Goal: Find specific page/section: Find specific page/section

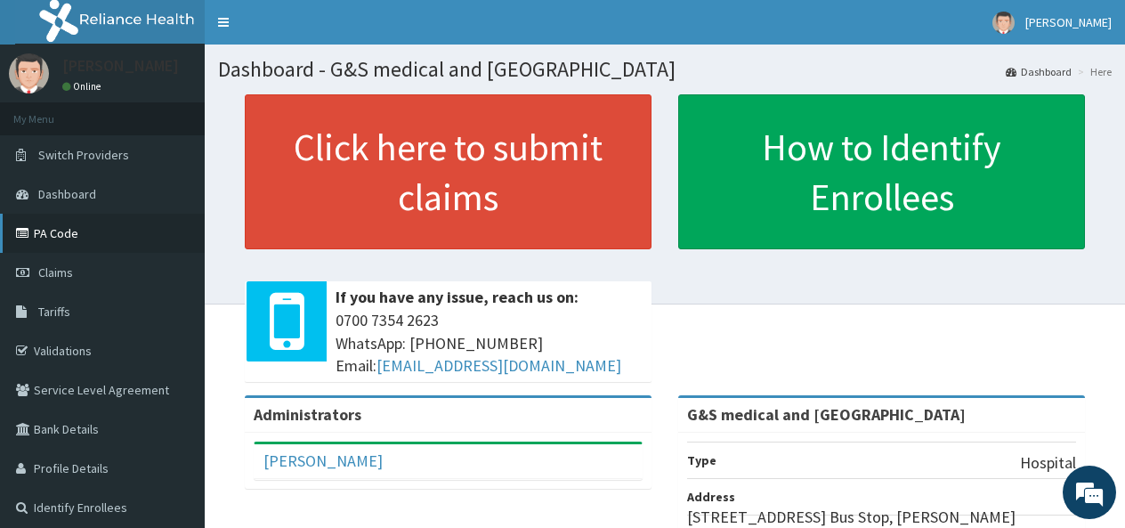
click at [84, 240] on link "PA Code" at bounding box center [102, 233] width 205 height 39
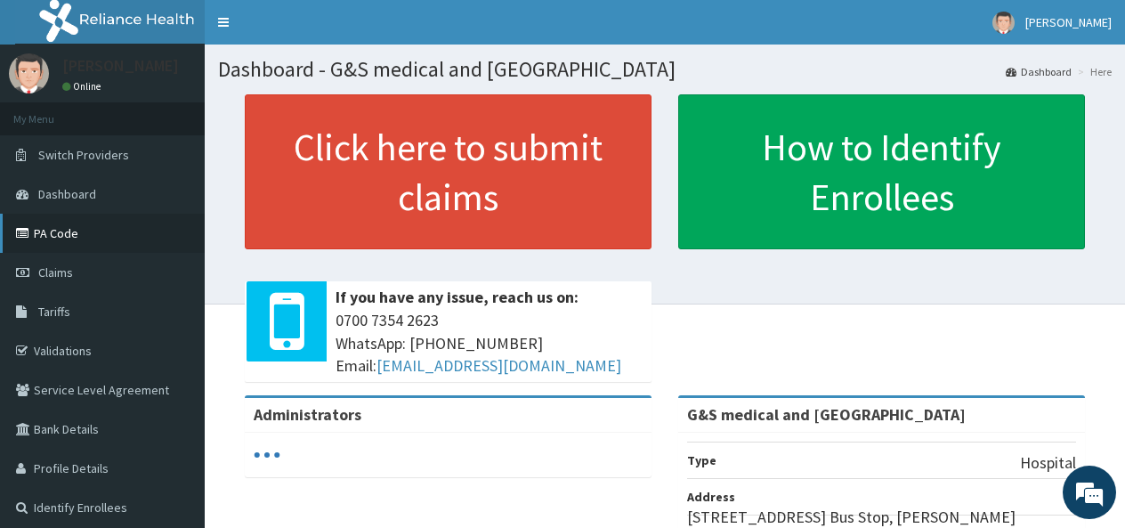
click at [65, 236] on link "PA Code" at bounding box center [102, 233] width 205 height 39
